Goal: Information Seeking & Learning: Learn about a topic

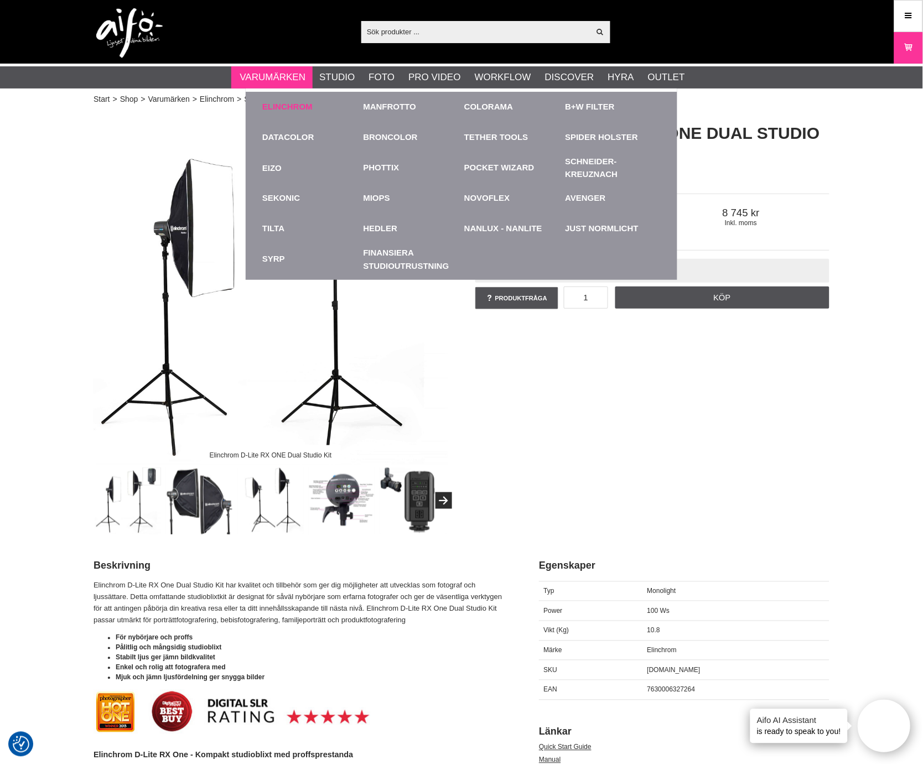
click at [271, 107] on link "Elinchrom" at bounding box center [287, 107] width 50 height 13
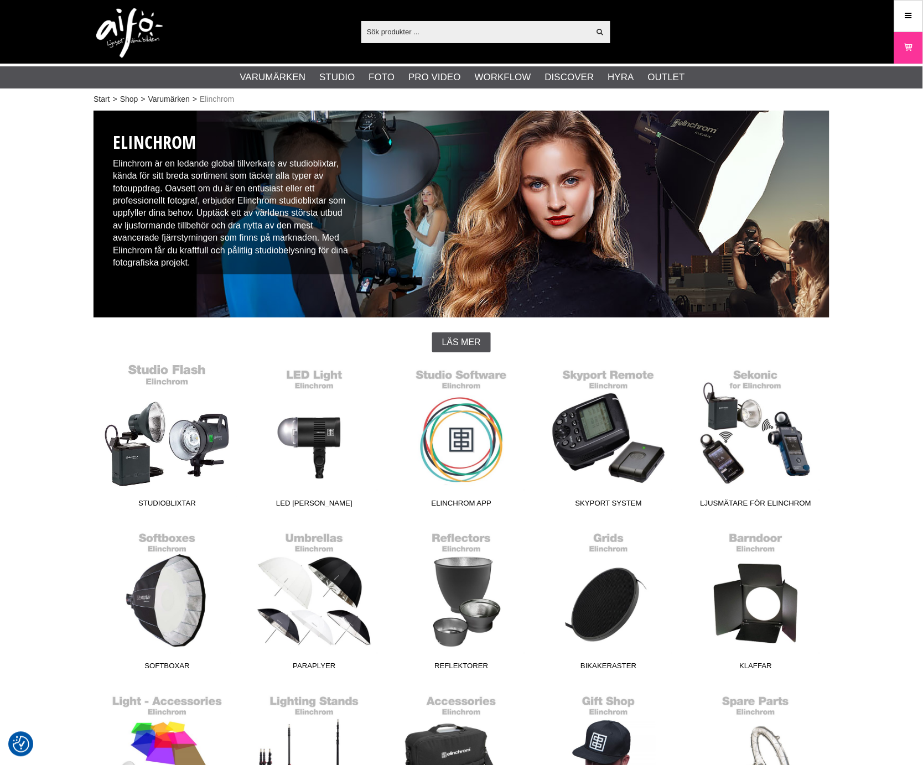
click at [175, 434] on link "Studioblixtar" at bounding box center [166, 437] width 147 height 149
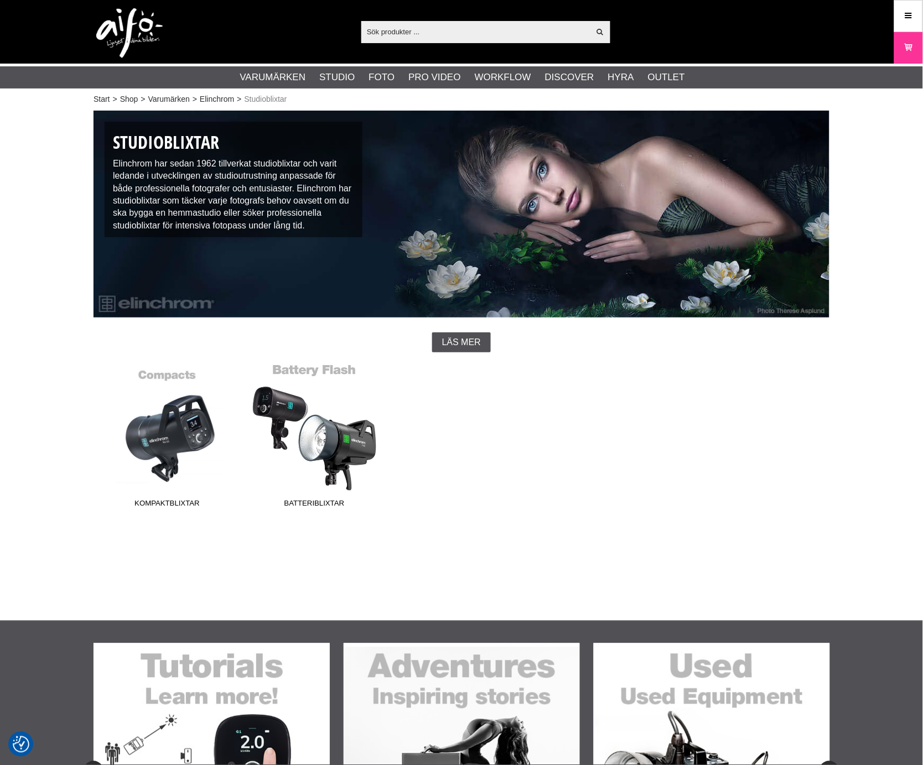
click at [317, 423] on link "Batteriblixtar" at bounding box center [314, 437] width 147 height 149
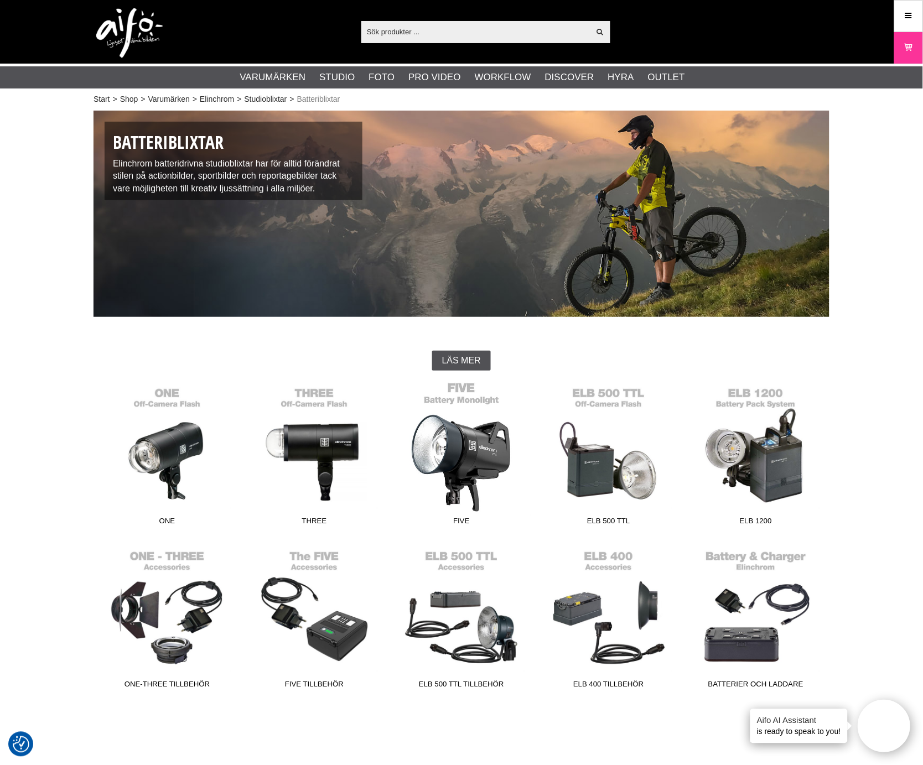
click at [467, 443] on link "FIVE" at bounding box center [461, 456] width 147 height 149
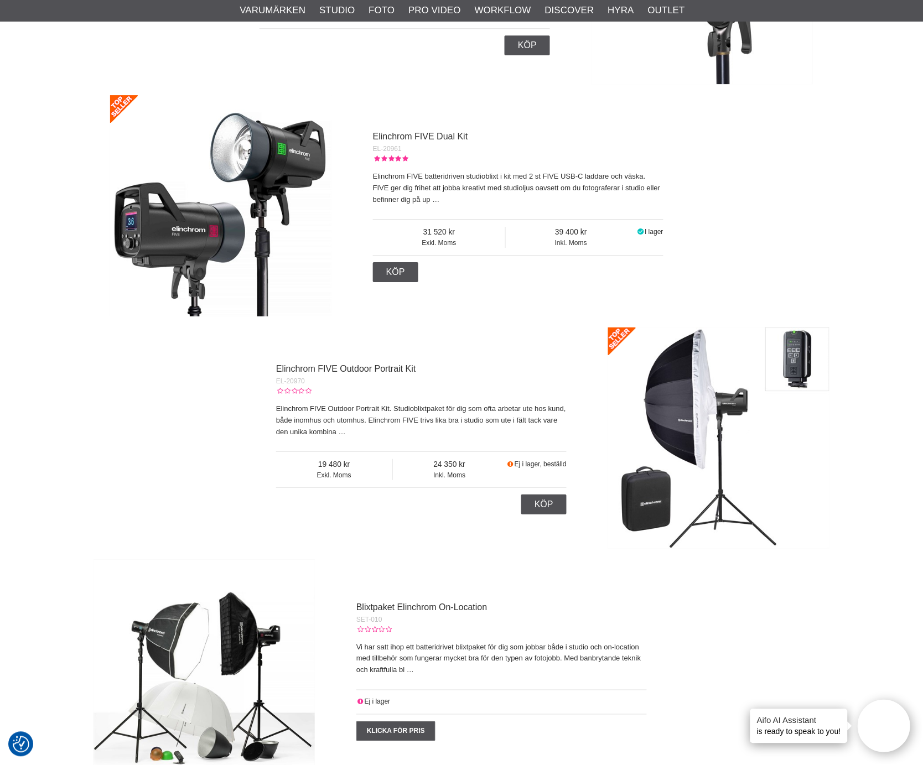
scroll to position [860, 0]
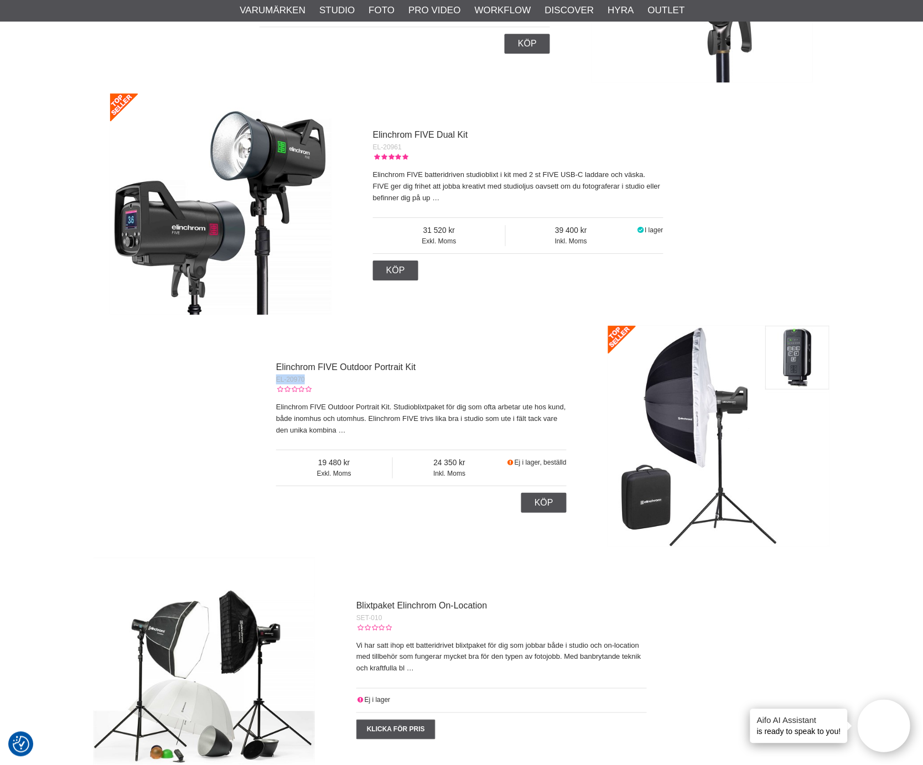
drag, startPoint x: 312, startPoint y: 379, endPoint x: 267, endPoint y: 380, distance: 44.8
click at [267, 380] on div "Elinchrom FIVE Outdoor Portrait Kit EL-20970 Elinchrom FIVE Outdoor Portrait Ki…" at bounding box center [469, 436] width 719 height 221
copy span "EL-20970"
